Goal: Task Accomplishment & Management: Manage account settings

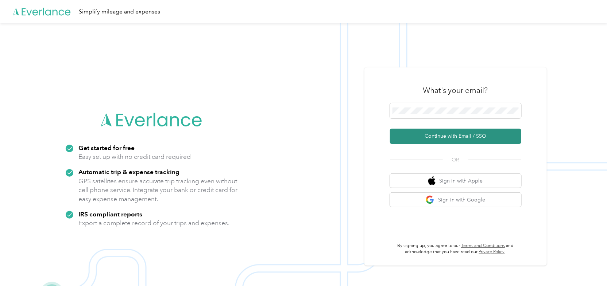
click at [426, 136] on button "Continue with Email / SSO" at bounding box center [455, 136] width 131 height 15
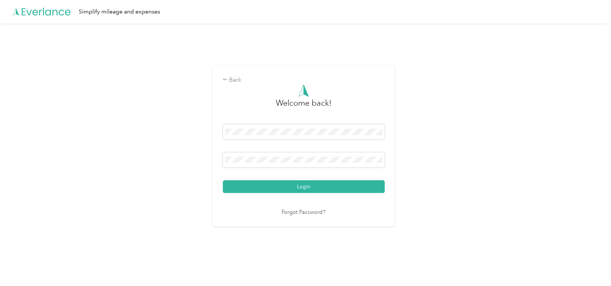
click at [223, 180] on button "Login" at bounding box center [304, 186] width 162 height 13
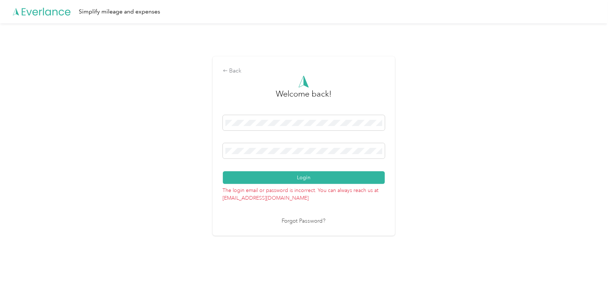
click at [203, 146] on div "Back Welcome back! Login The login email or password is incorrect. You can alwa…" at bounding box center [303, 149] width 607 height 252
click at [223, 171] on button "Login" at bounding box center [304, 177] width 162 height 13
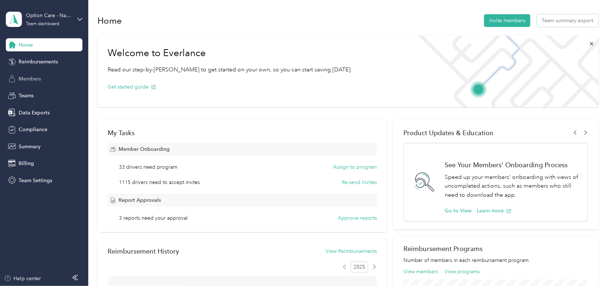
click at [32, 81] on span "Members" at bounding box center [30, 79] width 22 height 8
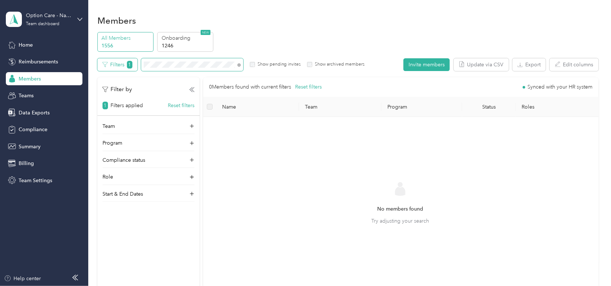
click at [119, 65] on div "Filters 1 Show pending invites Show archived members" at bounding box center [230, 64] width 267 height 13
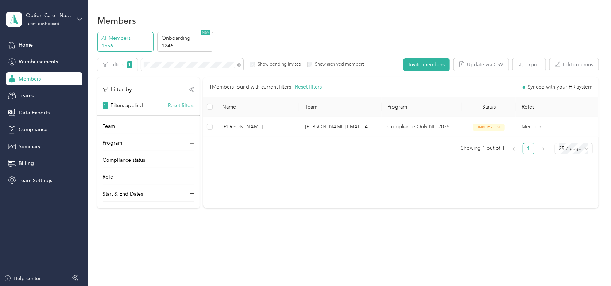
click at [329, 31] on section "Members All Members 1556 Onboarding 1246 NEW Edit role Edit team Edit program E…" at bounding box center [347, 114] width 501 height 202
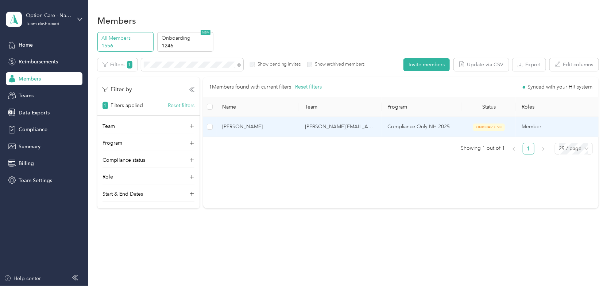
click at [237, 127] on span "[PERSON_NAME]" at bounding box center [257, 127] width 71 height 8
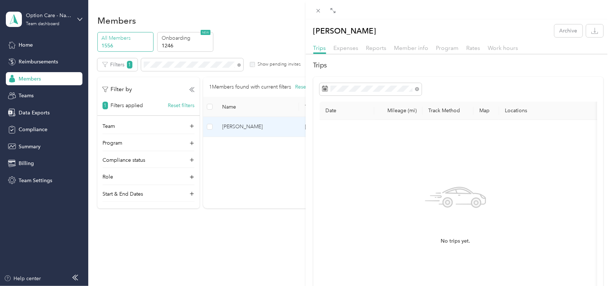
click at [247, 27] on div "[PERSON_NAME] Archive Trips Expenses Reports Member info Program Rates Work hou…" at bounding box center [305, 143] width 611 height 286
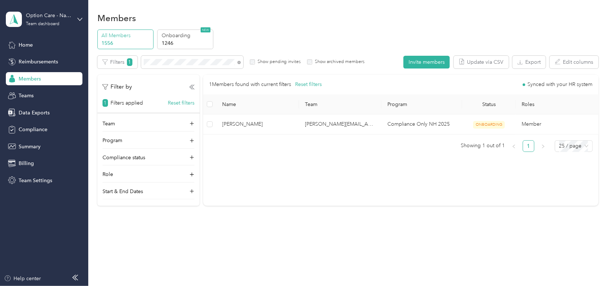
scroll to position [3, 0]
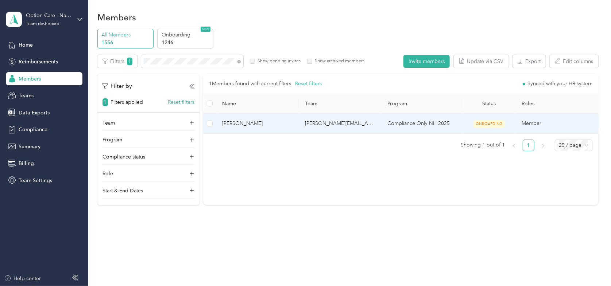
click at [423, 124] on td "Compliance Only NH 2025" at bounding box center [421, 124] width 81 height 20
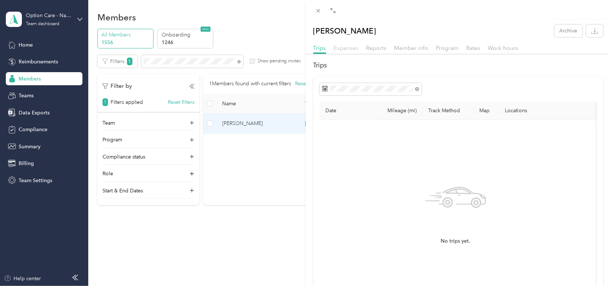
click at [346, 45] on span "Expenses" at bounding box center [346, 47] width 25 height 7
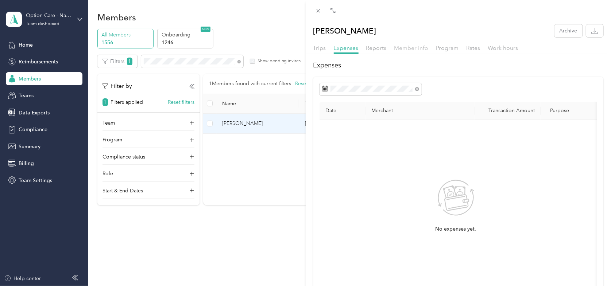
click at [409, 45] on span "Member info" at bounding box center [411, 47] width 34 height 7
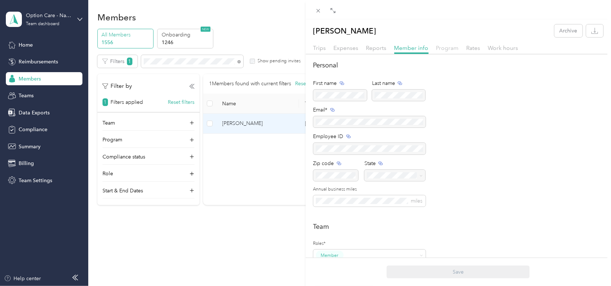
click at [437, 50] on span "Program" at bounding box center [447, 47] width 23 height 7
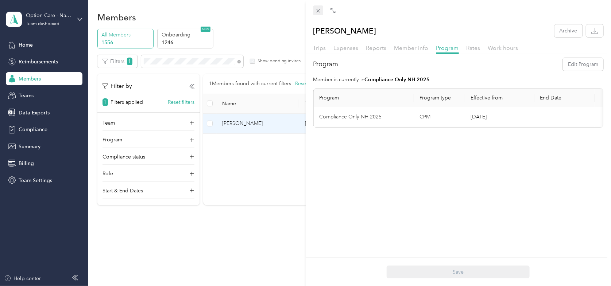
click at [319, 12] on icon at bounding box center [318, 11] width 6 height 6
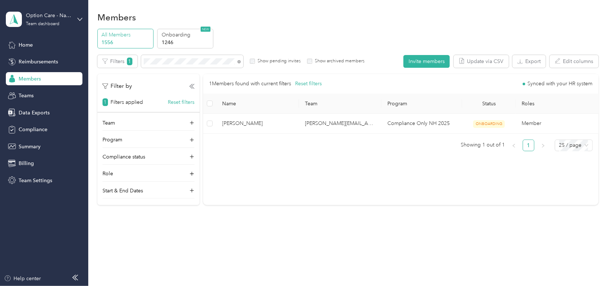
drag, startPoint x: 304, startPoint y: 22, endPoint x: 331, endPoint y: 5, distance: 31.8
click at [314, 16] on div "Members" at bounding box center [347, 16] width 501 height 15
